Goal: Information Seeking & Learning: Learn about a topic

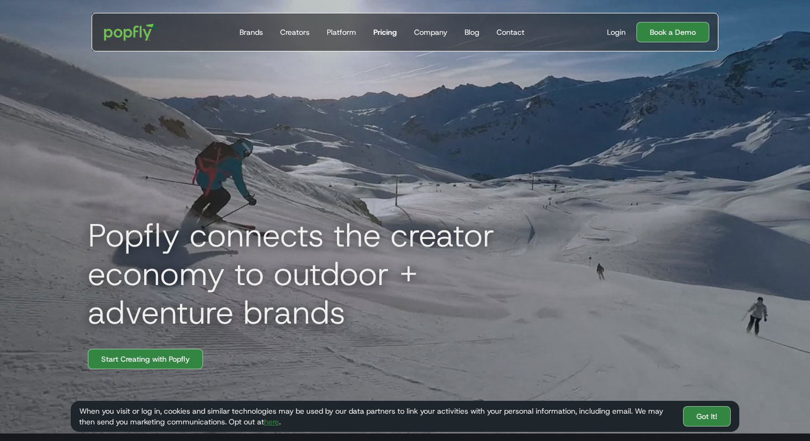
click at [393, 31] on div "Pricing" at bounding box center [385, 32] width 24 height 11
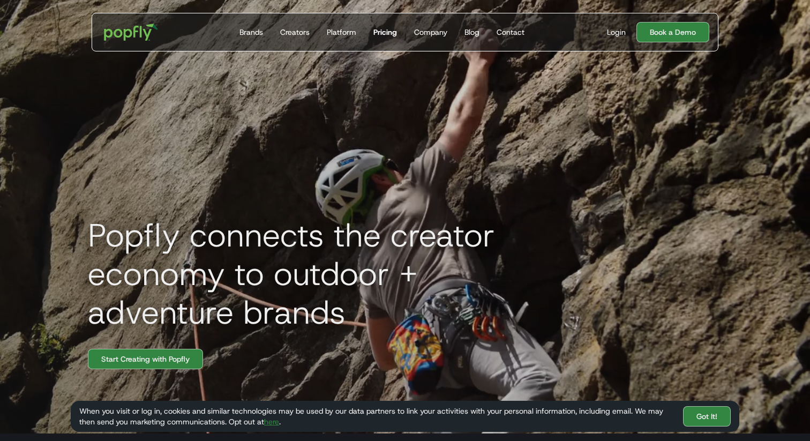
click at [394, 28] on div "Pricing" at bounding box center [385, 32] width 24 height 11
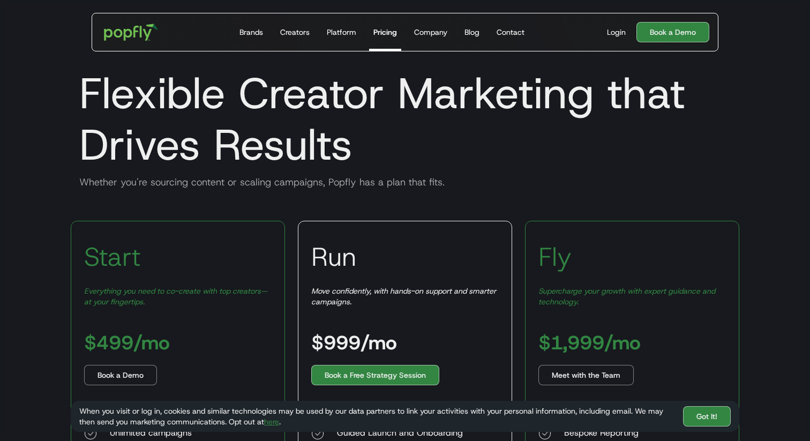
click at [125, 156] on h1 "Flexible Creator Marketing that Drives Results" at bounding box center [405, 118] width 668 height 103
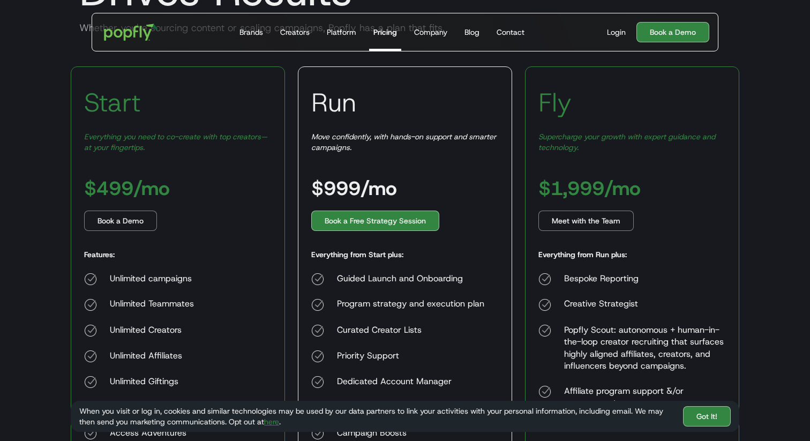
scroll to position [150, 0]
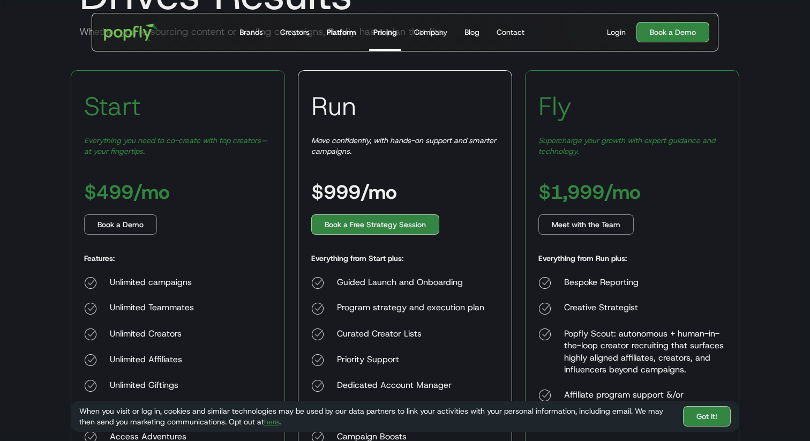
click at [348, 33] on div "Platform" at bounding box center [341, 32] width 29 height 11
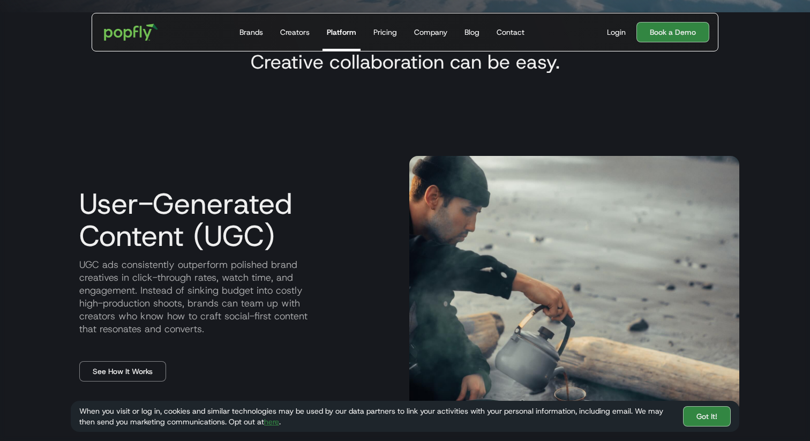
scroll to position [526, 0]
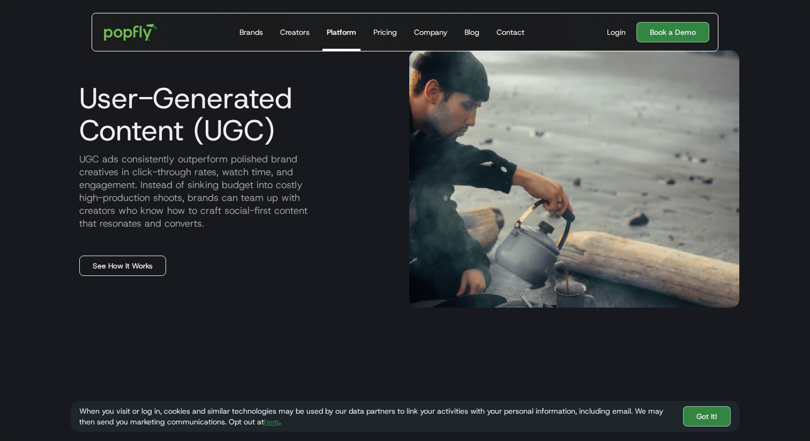
click at [148, 264] on link "See How It Works" at bounding box center [122, 265] width 87 height 20
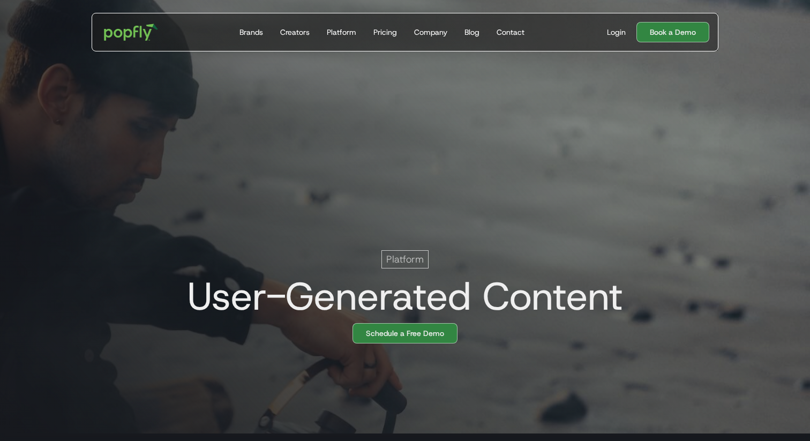
scroll to position [0, 21]
